Goal: Ask a question

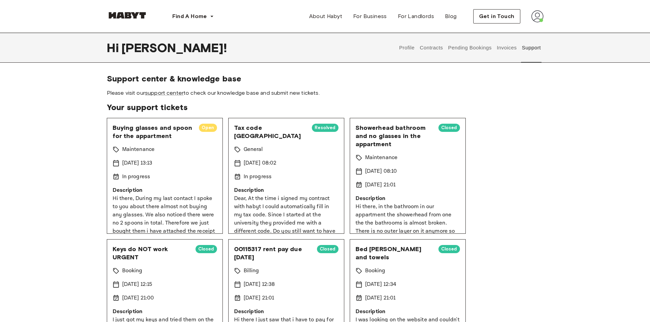
click at [203, 128] on span "Open" at bounding box center [208, 127] width 18 height 7
click at [204, 127] on span "Open" at bounding box center [208, 127] width 18 height 7
